Goal: Task Accomplishment & Management: Use online tool/utility

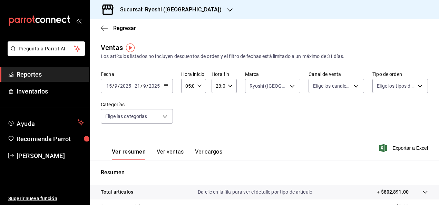
click at [225, 12] on icon "button" at bounding box center [230, 10] width 6 height 6
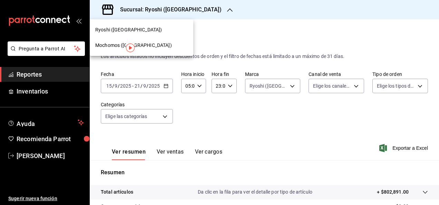
click at [110, 42] on span "Mochomos ([GEOGRAPHIC_DATA])" at bounding box center [133, 45] width 77 height 7
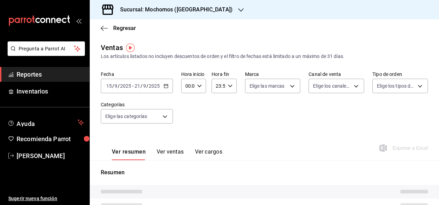
type input "05:00"
type input "23:00"
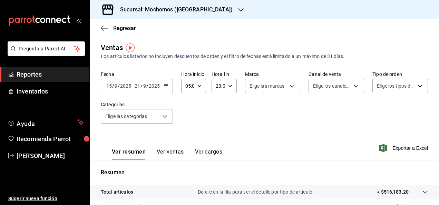
click at [110, 86] on input "15" at bounding box center [109, 86] width 6 height 6
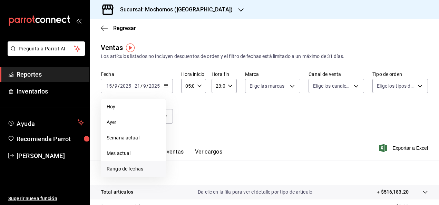
click at [110, 171] on span "Rango de fechas" at bounding box center [133, 168] width 53 height 7
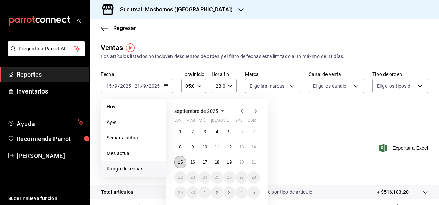
click at [180, 162] on abbr "15" at bounding box center [180, 162] width 4 height 5
click at [225, 161] on abbr "21" at bounding box center [253, 162] width 4 height 5
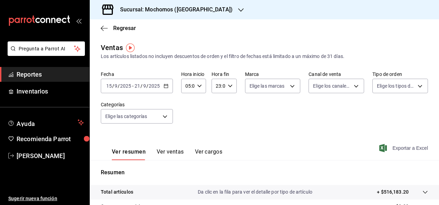
click at [225, 149] on span "Exportar a Excel" at bounding box center [404, 148] width 47 height 8
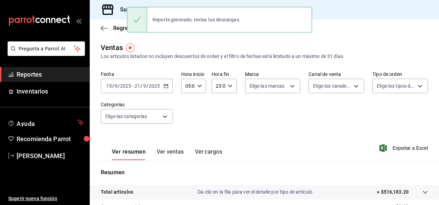
click at [225, 40] on main "Regresar Ventas Los artículos listados no incluyen descuentos de orden y el fil…" at bounding box center [264, 174] width 349 height 311
click at [215, 35] on div "Regresar" at bounding box center [264, 28] width 349 height 18
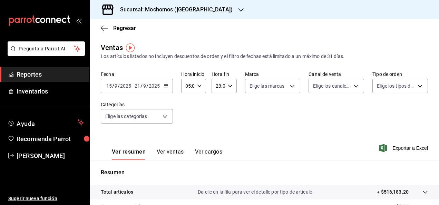
click at [225, 12] on icon "button" at bounding box center [241, 10] width 6 height 6
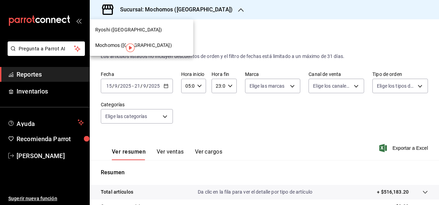
click at [117, 29] on span "Ryoshi ([GEOGRAPHIC_DATA])" at bounding box center [128, 29] width 67 height 7
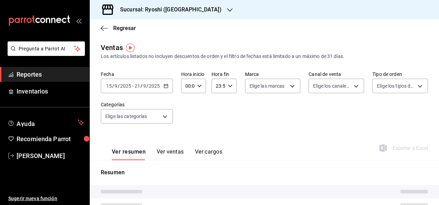
type input "05:00"
type input "23:00"
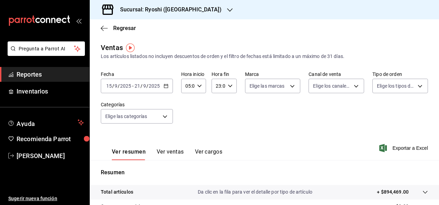
click at [114, 87] on input "9" at bounding box center [115, 86] width 3 height 6
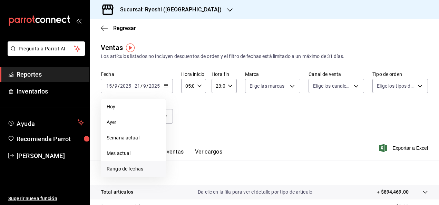
click at [122, 169] on span "Rango de fechas" at bounding box center [133, 168] width 53 height 7
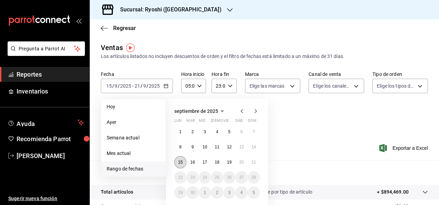
click at [184, 164] on button "15" at bounding box center [180, 162] width 12 height 12
click at [225, 162] on button "21" at bounding box center [254, 162] width 12 height 12
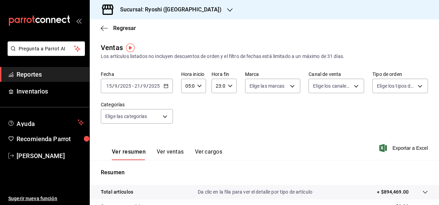
click at [225, 135] on div "Ver resumen Ver ventas Ver cargos Exportar a Excel" at bounding box center [264, 146] width 349 height 28
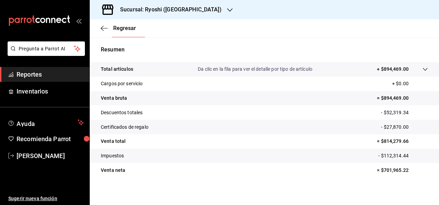
scroll to position [126, 0]
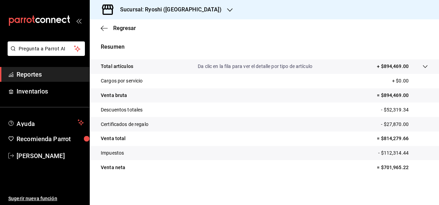
click at [225, 157] on tr "Impuestos - $112,314.44" at bounding box center [264, 153] width 349 height 14
